Goal: Task Accomplishment & Management: Manage account settings

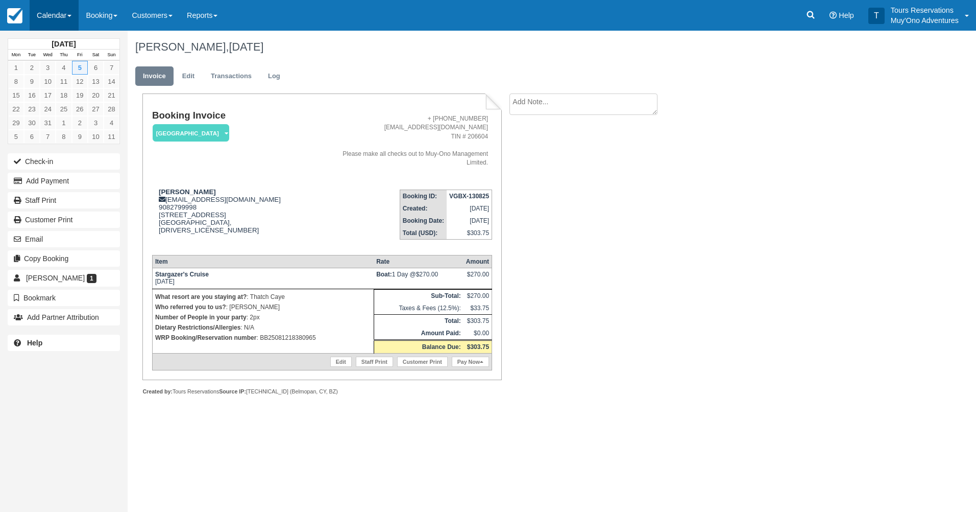
click at [57, 20] on link "Calendar" at bounding box center [54, 15] width 49 height 31
click at [64, 48] on link "Booking" at bounding box center [70, 43] width 81 height 21
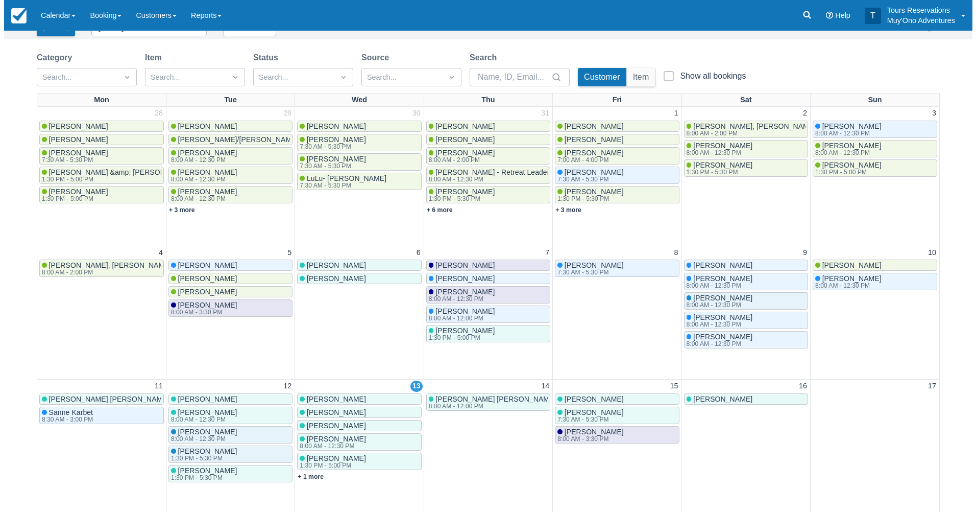
scroll to position [204, 0]
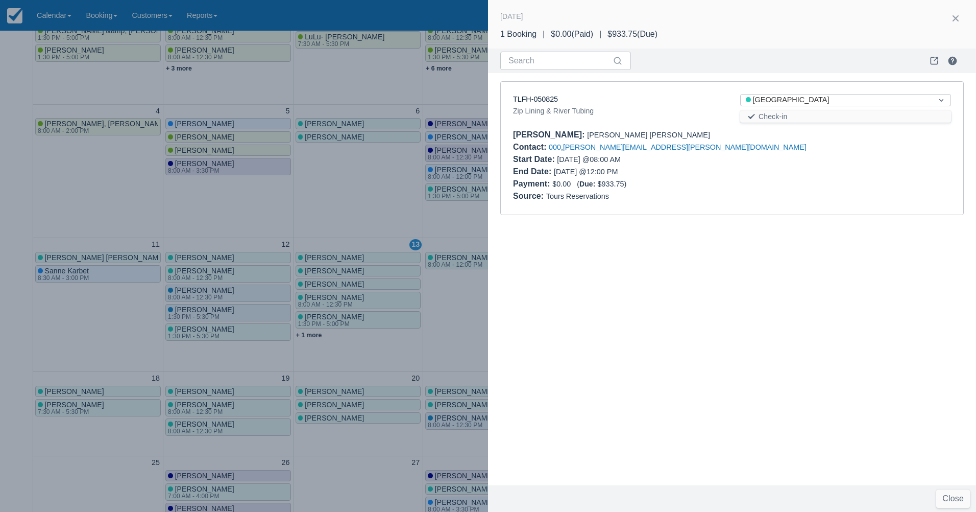
click at [534, 104] on div "TLFH-050825" at bounding box center [618, 99] width 211 height 11
click at [534, 100] on link "TLFH-050825" at bounding box center [535, 99] width 45 height 8
click at [453, 295] on div at bounding box center [488, 256] width 976 height 512
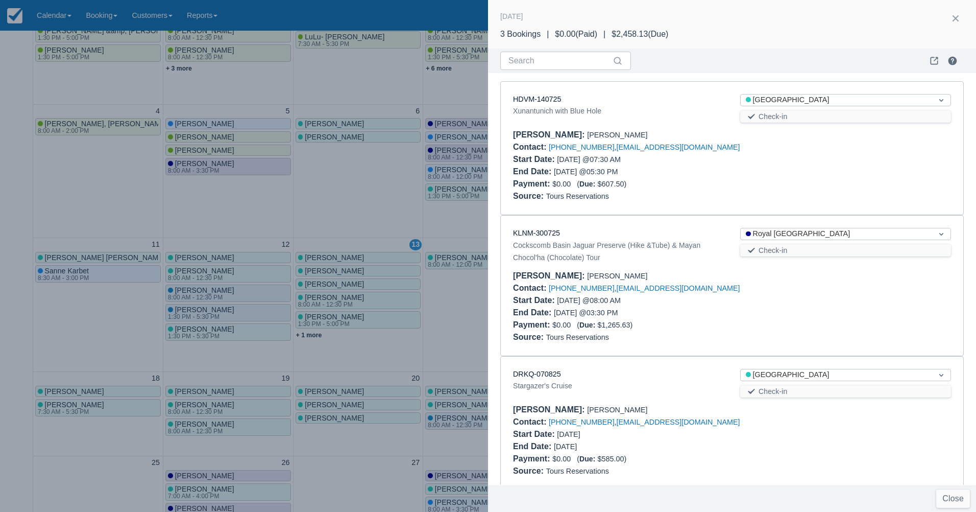
click at [663, 165] on div "Start Date : 08/15/25 @ 07:30 AM" at bounding box center [618, 159] width 211 height 12
click at [526, 98] on link "HDVM-140725" at bounding box center [537, 99] width 48 height 8
click at [695, 412] on div "Booker : Cavin Hayer" at bounding box center [732, 409] width 438 height 12
click at [530, 372] on link "DRKQ-070825" at bounding box center [537, 374] width 48 height 8
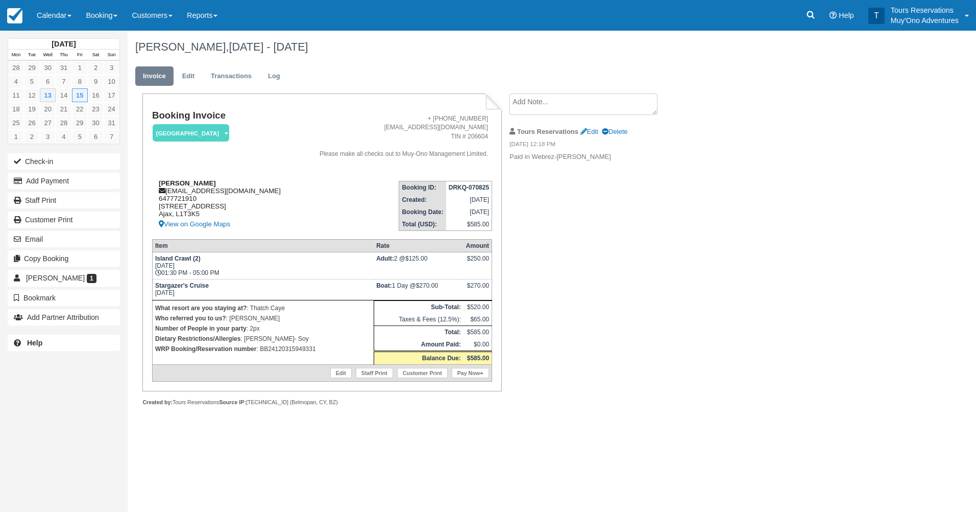
click at [182, 185] on strong "Cavin Hayer" at bounding box center [187, 183] width 57 height 8
copy div "Cavin Hayer"
